Goal: Task Accomplishment & Management: Manage account settings

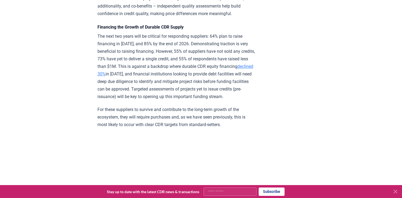
scroll to position [2284, 0]
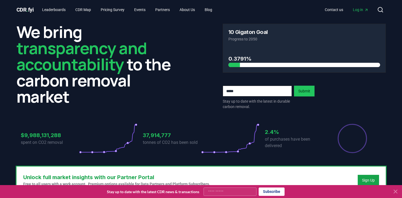
click at [357, 9] on span "Log in" at bounding box center [361, 9] width 16 height 5
